Goal: Task Accomplishment & Management: Complete application form

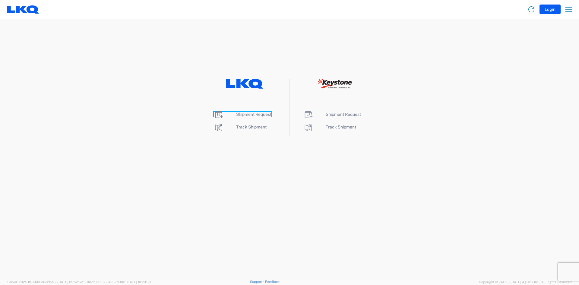
click at [247, 116] on span "Shipment Request" at bounding box center [253, 114] width 35 height 5
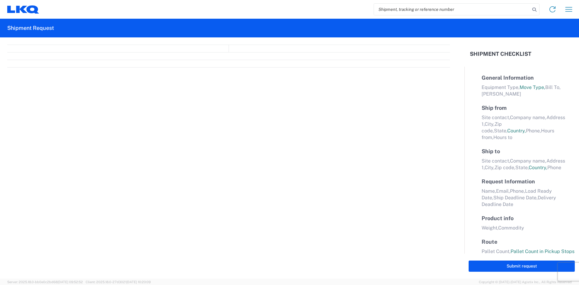
select select "FULL"
select select "LBS"
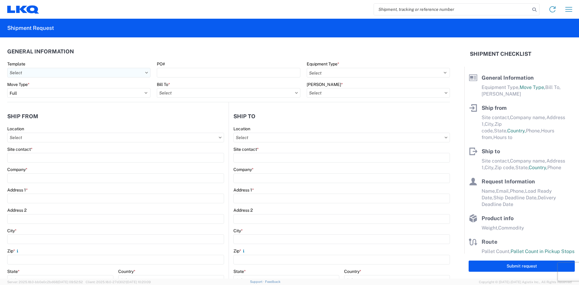
click at [63, 76] on input "Template" at bounding box center [78, 73] width 143 height 10
click at [107, 74] on input "Template" at bounding box center [78, 73] width 143 height 10
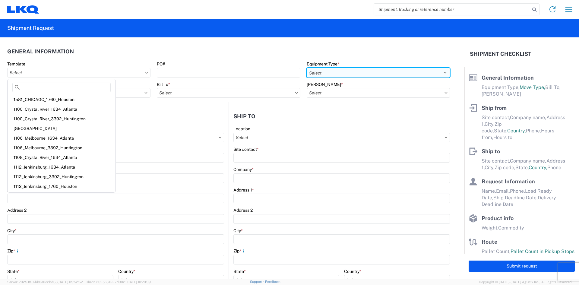
click at [332, 75] on select "Select 53’ Dry Van Flatbed Dropdeck (van) Lowboy (flatbed) Rail" at bounding box center [378, 73] width 143 height 10
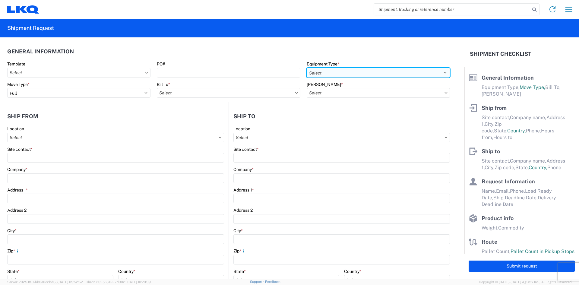
select select "STDV"
click at [307, 68] on select "Select 53’ Dry Van Flatbed Dropdeck (van) Lowboy (flatbed) Rail" at bounding box center [378, 73] width 143 height 10
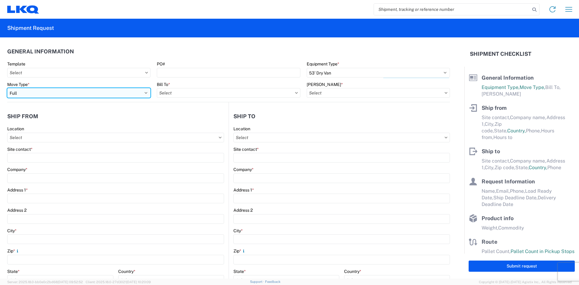
click at [74, 96] on select "Select Full Partial TL" at bounding box center [78, 93] width 143 height 10
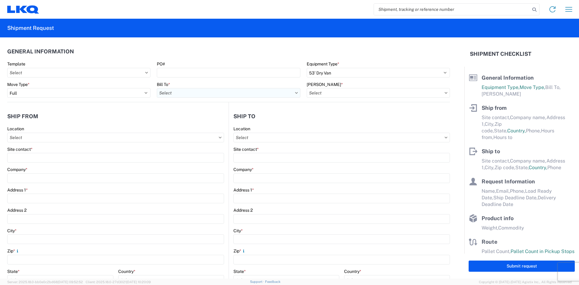
click at [211, 90] on input "Bill To *" at bounding box center [228, 93] width 143 height 10
type input "7110"
click at [197, 122] on div "7110 - LKQ Pintendre" at bounding box center [210, 120] width 106 height 10
type input "7110 - LKQ Pintendre"
click at [373, 94] on input "[PERSON_NAME] *" at bounding box center [378, 93] width 143 height 10
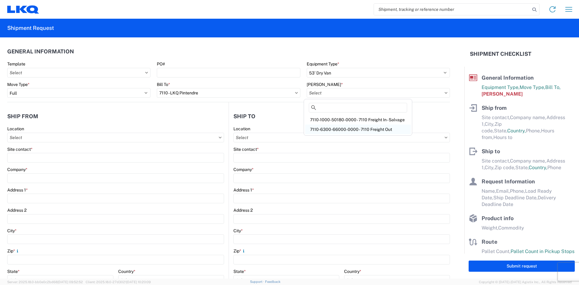
click at [359, 129] on div "7110-6300-66000-0000 - 7110 Freight Out" at bounding box center [358, 129] width 106 height 10
type input "7110-6300-66000-0000 - 7110 Freight Out"
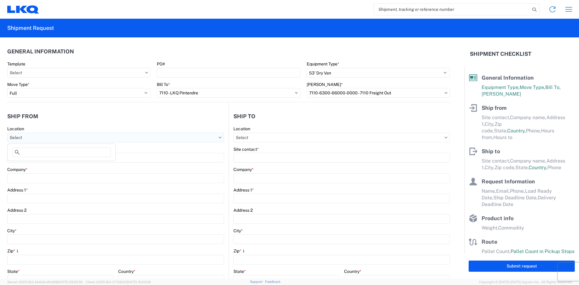
click at [62, 139] on input "Location" at bounding box center [115, 138] width 217 height 10
type input "7110"
click at [48, 165] on div "7110 - LKQ Pintendre" at bounding box center [62, 164] width 106 height 10
type input "7110 - LKQ Pintendre"
type input "LKQ Corporation"
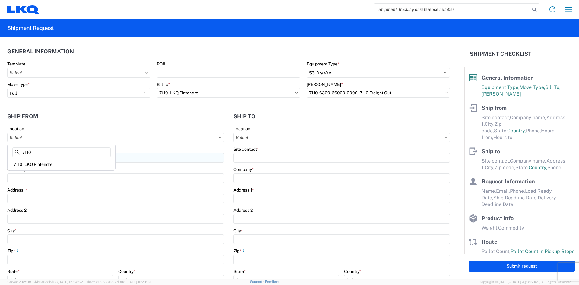
type input "914 Route [PERSON_NAME]"
type input "Levis"
type input "G6C 1A5"
select select
select select "CA"
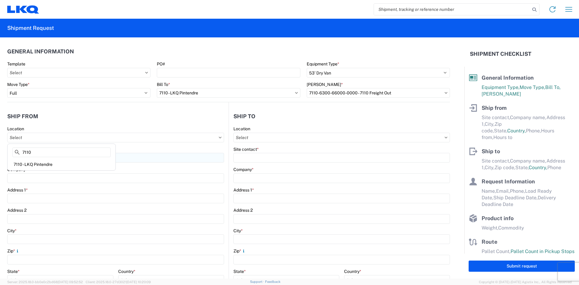
type input "08:00"
type input "17:00"
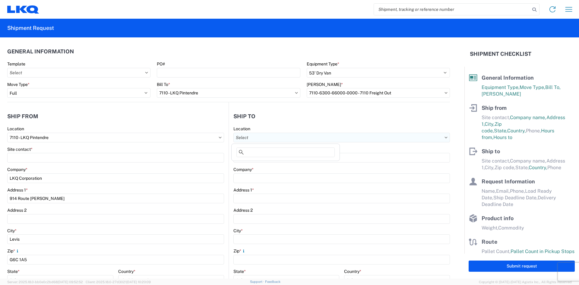
click at [275, 138] on input "Location" at bounding box center [341, 138] width 216 height 10
type input "3265"
click at [263, 165] on div "3265 - [GEOGRAPHIC_DATA] ON (265)" at bounding box center [286, 164] width 106 height 10
type input "3265 - [GEOGRAPHIC_DATA] ON (265)"
type input "LKQ Corporation"
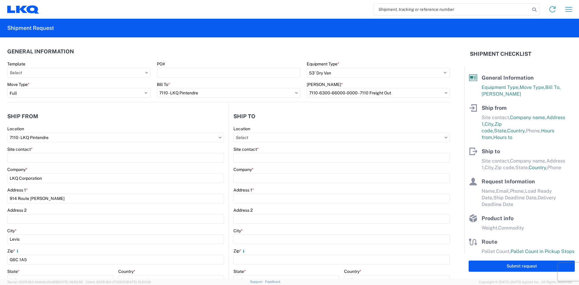
type input "[STREET_ADDRESS]"
type input "[GEOGRAPHIC_DATA]"
type input "K1B3"
select select "CA"
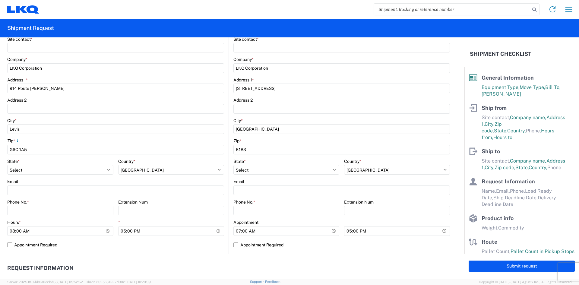
scroll to position [121, 0]
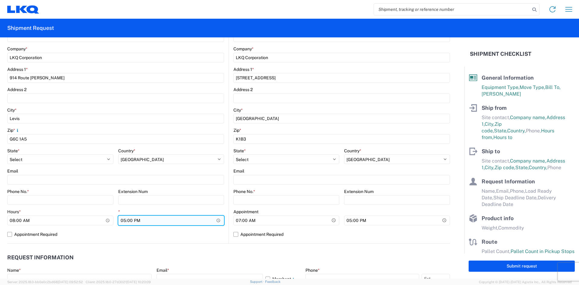
click at [171, 220] on input "17:00" at bounding box center [171, 221] width 106 height 10
type input "10:00"
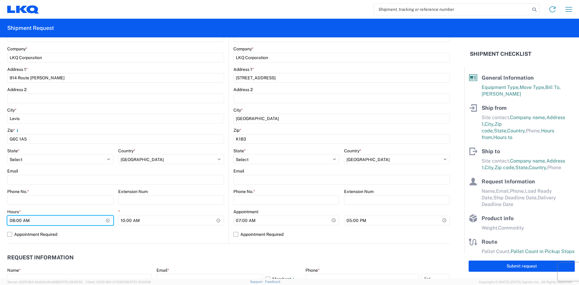
click at [13, 221] on input "08:00" at bounding box center [60, 221] width 106 height 10
type input "07:00"
click at [109, 235] on label "Appointment Required" at bounding box center [115, 234] width 217 height 10
click at [0, 0] on input "Appointment Required" at bounding box center [0, 0] width 0 height 0
select select "QC"
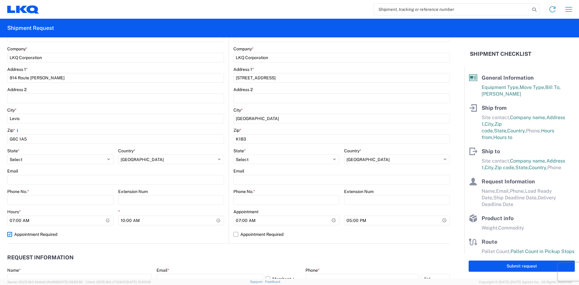
select select "CA"
click at [13, 238] on label "Appointment Required" at bounding box center [115, 234] width 217 height 10
click at [0, 0] on input "Appointment Required" at bounding box center [0, 0] width 0 height 0
select select "QC"
select select "CA"
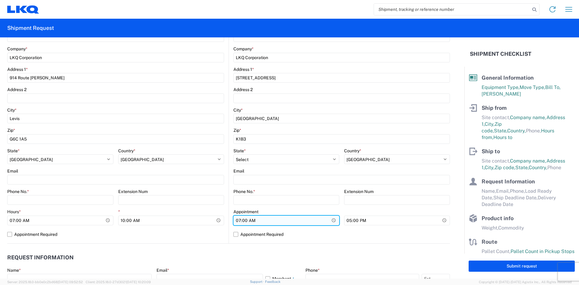
click at [237, 221] on input "07:00" at bounding box center [286, 221] width 106 height 10
type input "16:00"
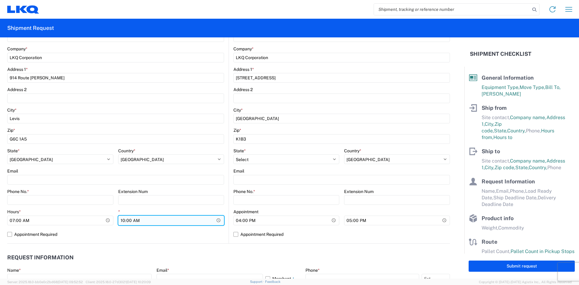
click at [120, 221] on input "10:00" at bounding box center [171, 221] width 106 height 10
type input "09:00"
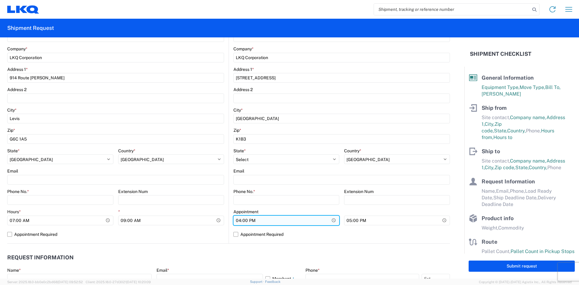
click at [235, 218] on input "16:00" at bounding box center [286, 221] width 106 height 10
type input "15:00"
click at [348, 235] on label "Appointment Required" at bounding box center [341, 234] width 216 height 10
click at [0, 0] on input "Appointment Required" at bounding box center [0, 0] width 0 height 0
select select "CA"
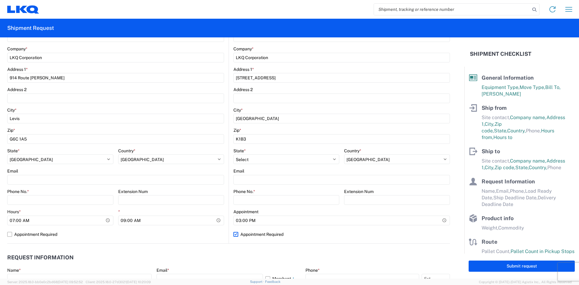
click at [272, 234] on label "Appointment Required" at bounding box center [341, 234] width 216 height 10
click at [0, 0] on input "Appointment Required" at bounding box center [0, 0] width 0 height 0
select select "CA"
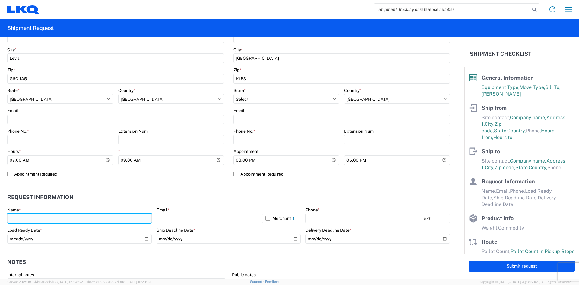
click at [76, 220] on input "text" at bounding box center [79, 218] width 144 height 10
type input "[PERSON_NAME]"
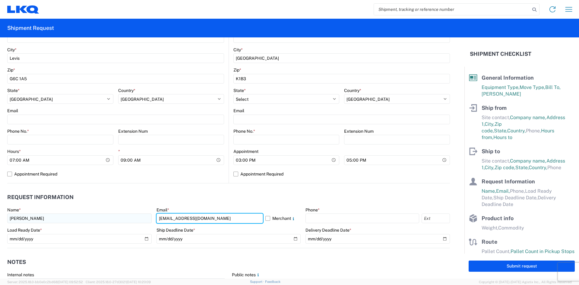
type input "[EMAIL_ADDRESS][DOMAIN_NAME]"
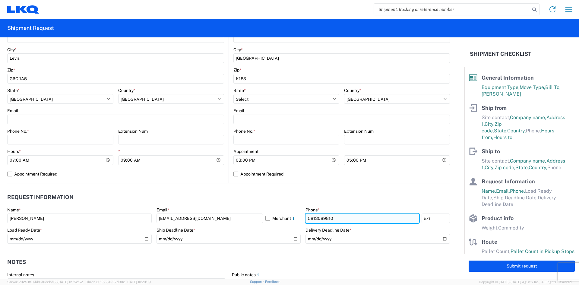
click at [349, 215] on input "5813089810" at bounding box center [362, 218] width 114 height 10
type input "4188338650"
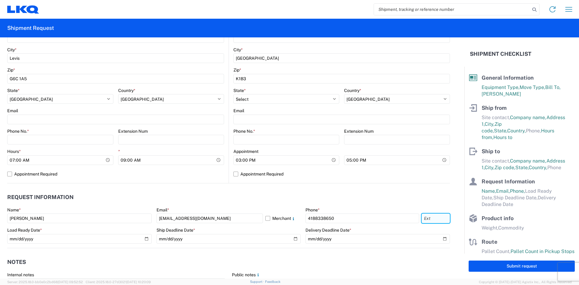
click at [438, 222] on input "text" at bounding box center [435, 218] width 28 height 10
type input "2005"
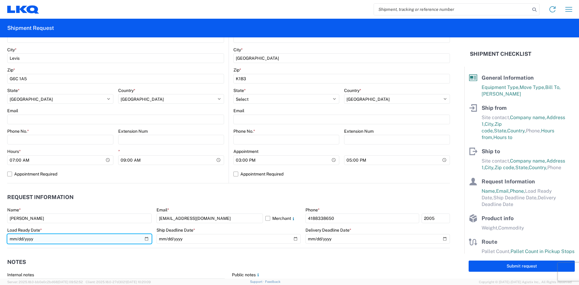
click at [37, 240] on input "date" at bounding box center [79, 239] width 144 height 10
click at [145, 239] on input "date" at bounding box center [79, 239] width 144 height 10
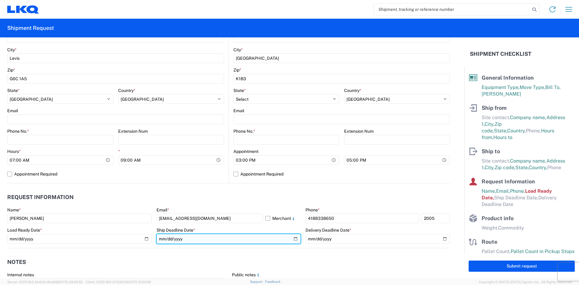
click at [249, 238] on input "date" at bounding box center [228, 239] width 144 height 10
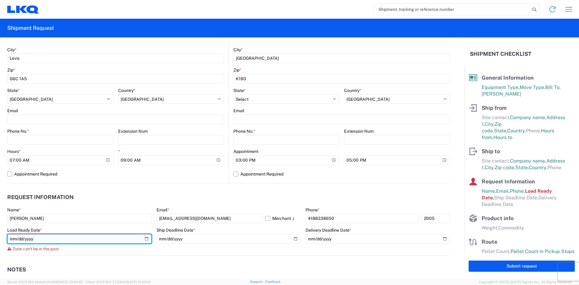
click at [149, 240] on input "[DATE]" at bounding box center [79, 239] width 144 height 10
click at [147, 239] on input "[DATE]" at bounding box center [79, 239] width 144 height 10
type input "[DATE]"
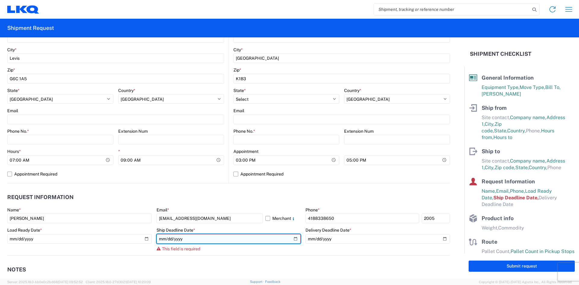
click at [284, 238] on input "date" at bounding box center [228, 239] width 144 height 10
click at [290, 237] on input "date" at bounding box center [228, 239] width 144 height 10
type input "[DATE]"
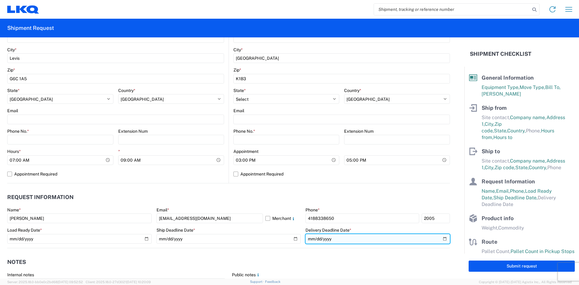
click at [434, 239] on input "date" at bounding box center [377, 239] width 144 height 10
click at [439, 240] on input "date" at bounding box center [377, 239] width 144 height 10
type input "[DATE]"
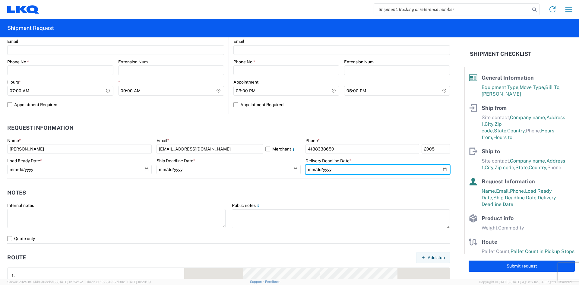
scroll to position [271, 0]
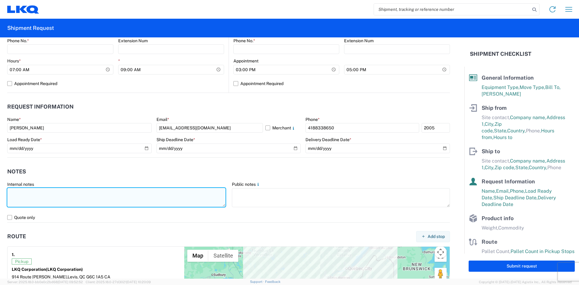
click at [92, 197] on textarea at bounding box center [116, 197] width 218 height 19
type textarea "P"
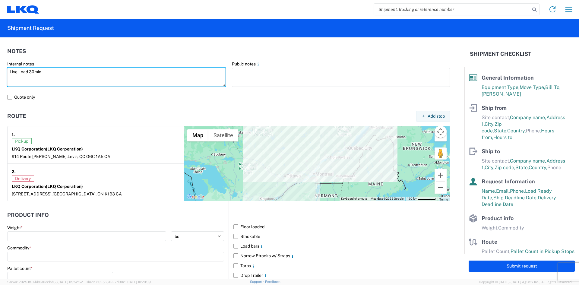
scroll to position [392, 0]
type textarea "Live Load 30min"
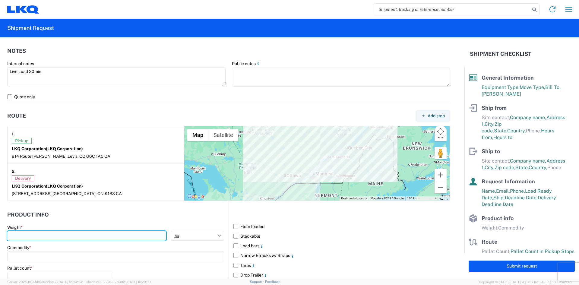
click at [108, 234] on input "number" at bounding box center [86, 236] width 159 height 10
type input "30000"
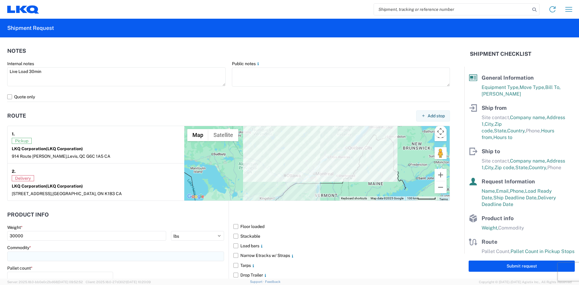
click at [99, 258] on input at bounding box center [115, 256] width 217 height 10
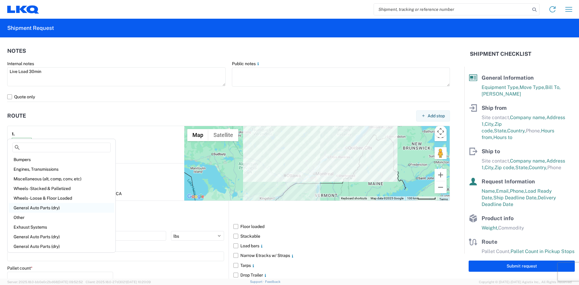
click at [57, 208] on div "General Auto Parts (dry)" at bounding box center [62, 208] width 106 height 10
type input "General Auto Parts (dry)"
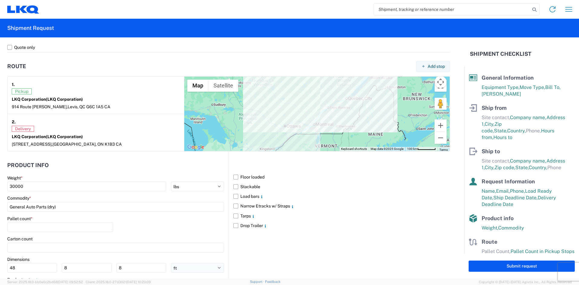
scroll to position [452, 0]
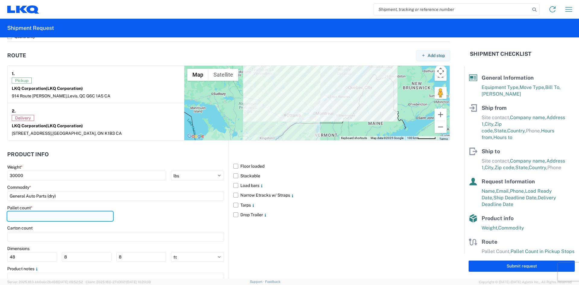
click at [77, 216] on input "number" at bounding box center [60, 216] width 106 height 10
type input "14"
click at [184, 220] on div "Pallet count * 14" at bounding box center [115, 215] width 217 height 20
drag, startPoint x: 233, startPoint y: 197, endPoint x: 236, endPoint y: 199, distance: 4.1
click at [234, 199] on label "Narrow Etracks w/ Straps" at bounding box center [341, 195] width 216 height 10
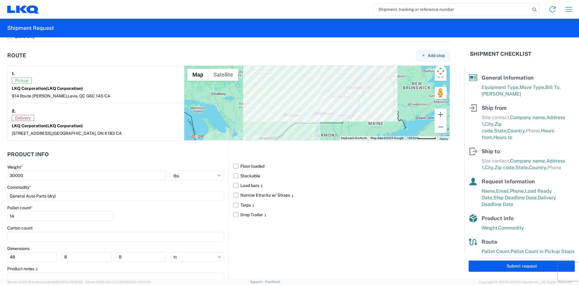
click at [0, 0] on input "Narrow Etracks w/ Straps" at bounding box center [0, 0] width 0 height 0
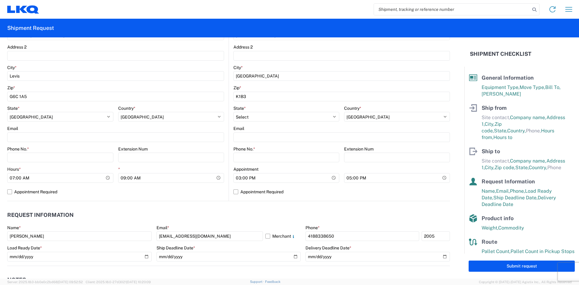
scroll to position [150, 0]
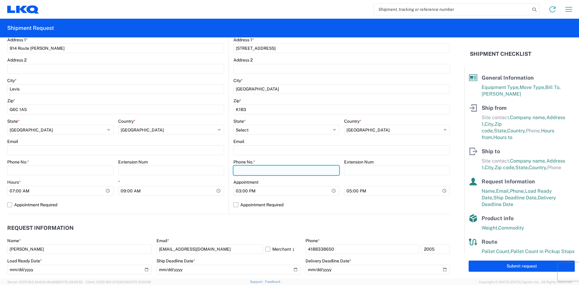
click at [279, 172] on input "Phone No. *" at bounding box center [286, 170] width 106 height 10
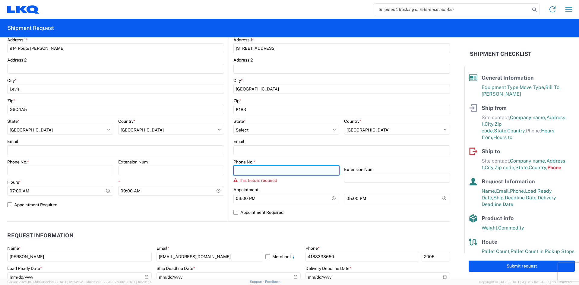
click at [290, 168] on input "Phone No. *" at bounding box center [286, 170] width 106 height 10
paste input "6134470280"
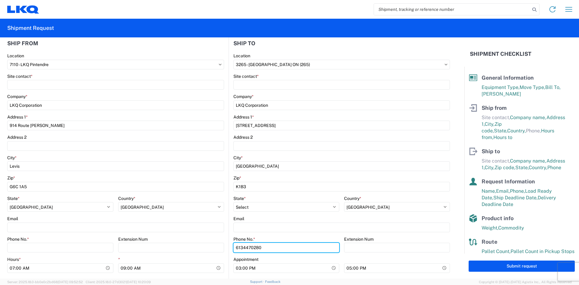
scroll to position [60, 0]
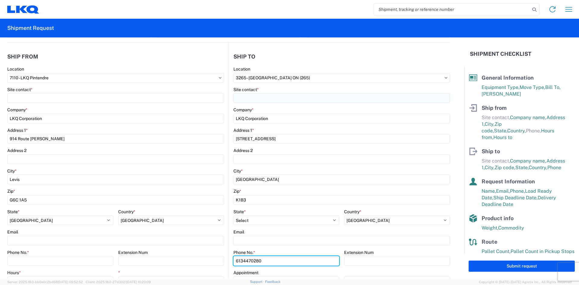
type input "6134470280"
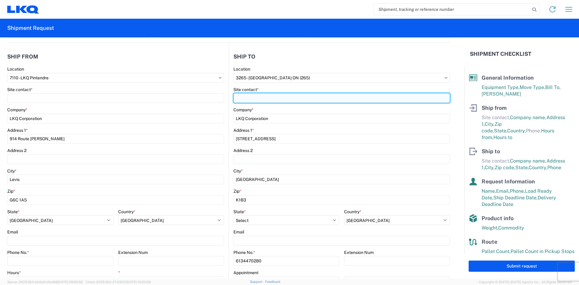
click at [301, 95] on input "Site contact *" at bounding box center [341, 98] width 216 height 10
type input "[PERSON_NAME]"
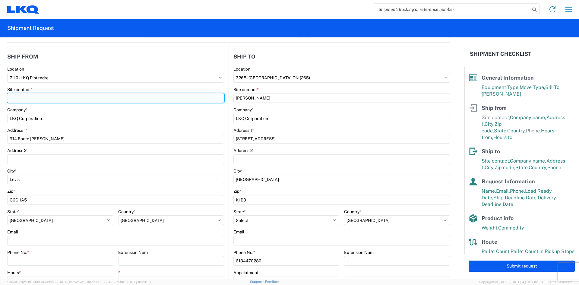
click at [54, 97] on input "Site contact *" at bounding box center [115, 98] width 217 height 10
click at [13, 97] on input "[PERSON_NAME]" at bounding box center [115, 98] width 217 height 10
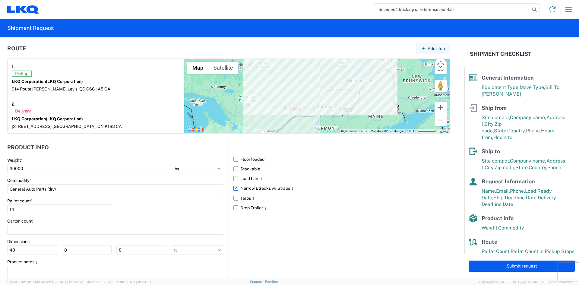
scroll to position [482, 0]
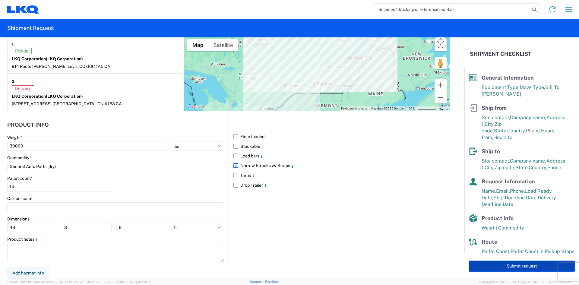
type input "[PERSON_NAME]"
click at [543, 263] on button "Submit request" at bounding box center [521, 265] width 106 height 11
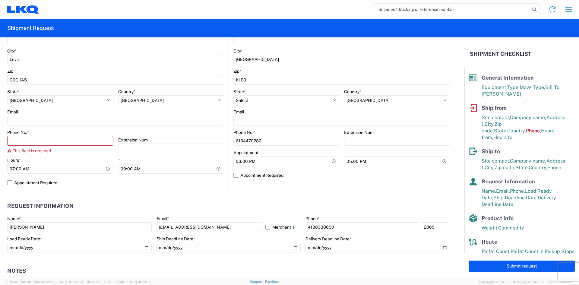
scroll to position [158, 0]
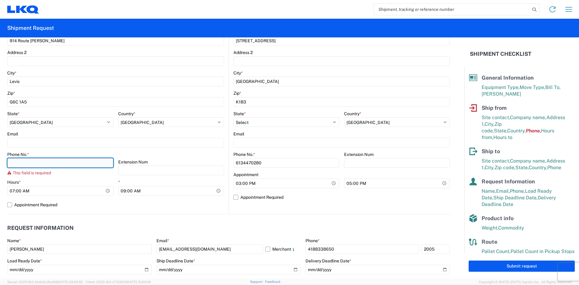
click at [44, 165] on input "Phone No. *" at bounding box center [60, 163] width 106 height 10
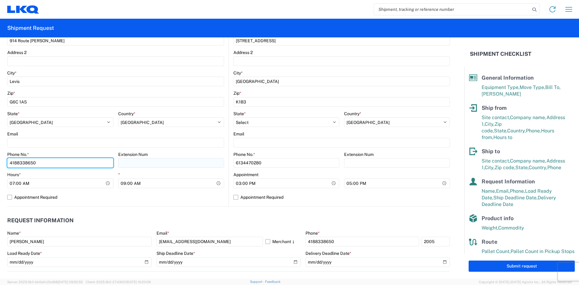
type input "4188338650"
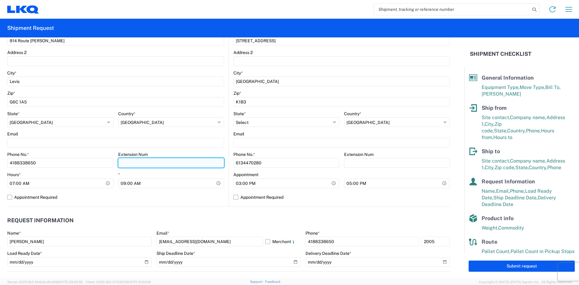
click at [157, 164] on input "Extension Num" at bounding box center [171, 163] width 106 height 10
type input "2005"
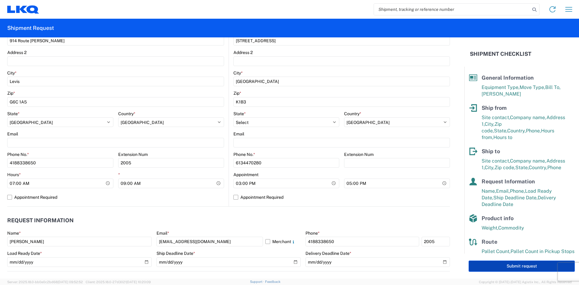
click at [529, 266] on button "Submit request" at bounding box center [521, 265] width 106 height 11
